Goal: Task Accomplishment & Management: Manage account settings

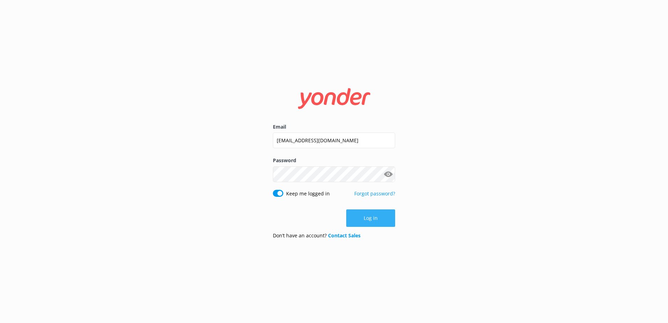
click at [382, 218] on button "Log in" at bounding box center [370, 217] width 49 height 17
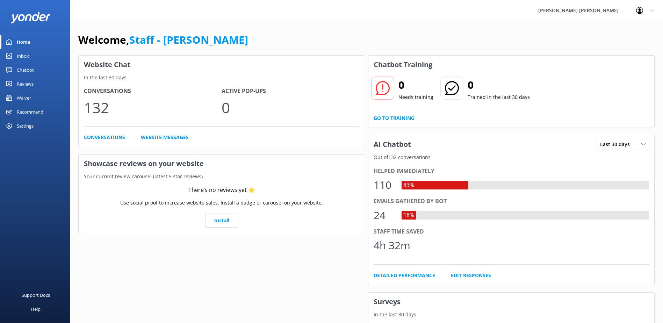
click at [24, 99] on div "Waiver" at bounding box center [24, 98] width 14 height 14
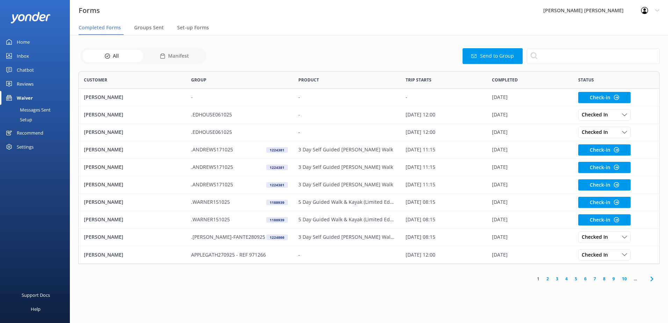
scroll to position [187, 576]
click at [143, 30] on span "Groups Sent" at bounding box center [149, 27] width 30 height 7
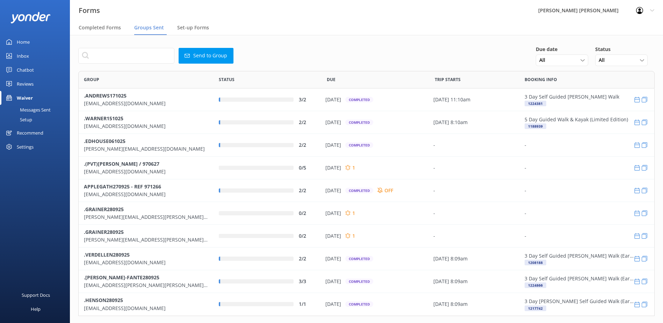
scroll to position [240, 571]
